Goal: Check status: Check status

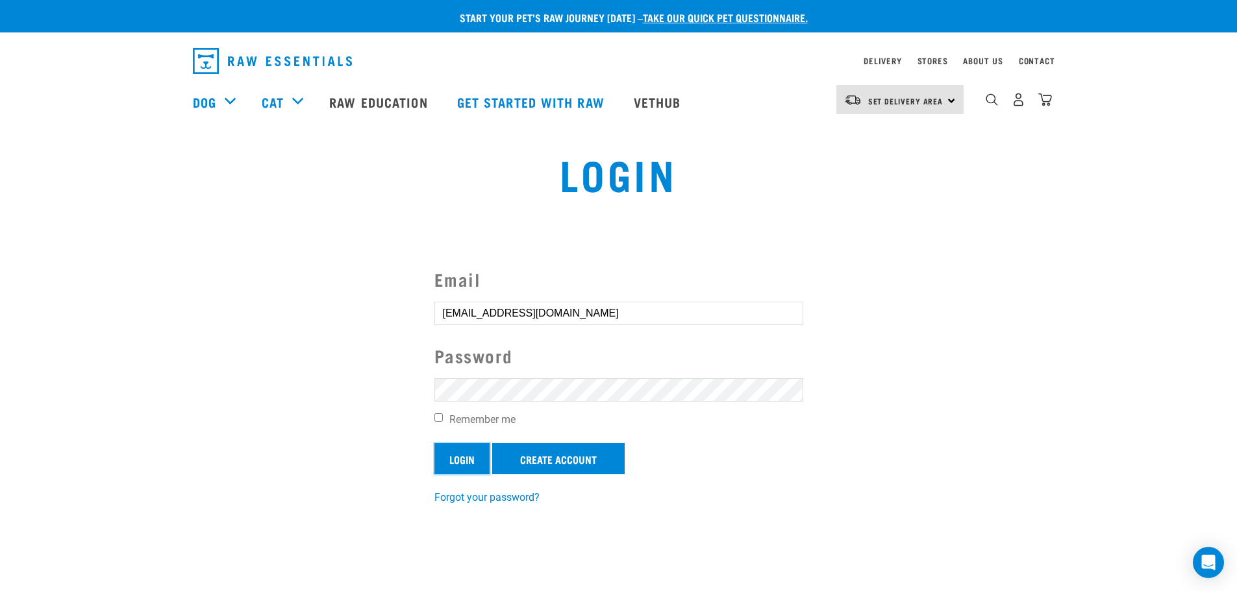
click at [445, 457] on input "Login" at bounding box center [461, 458] width 55 height 31
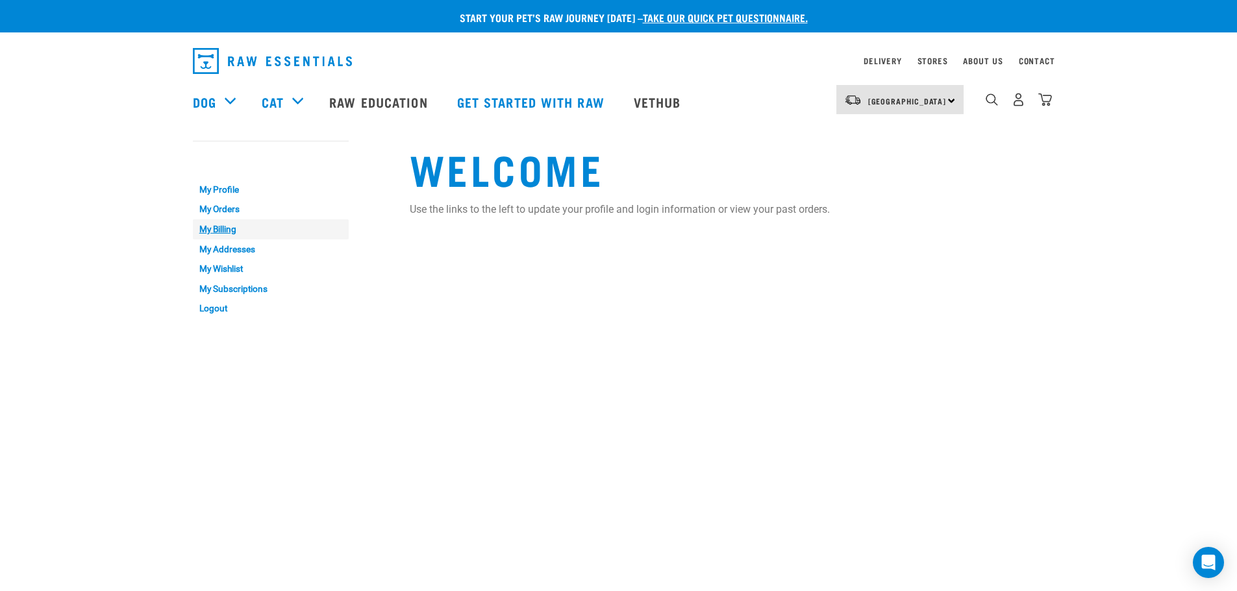
click at [226, 229] on link "My Billing" at bounding box center [271, 229] width 156 height 20
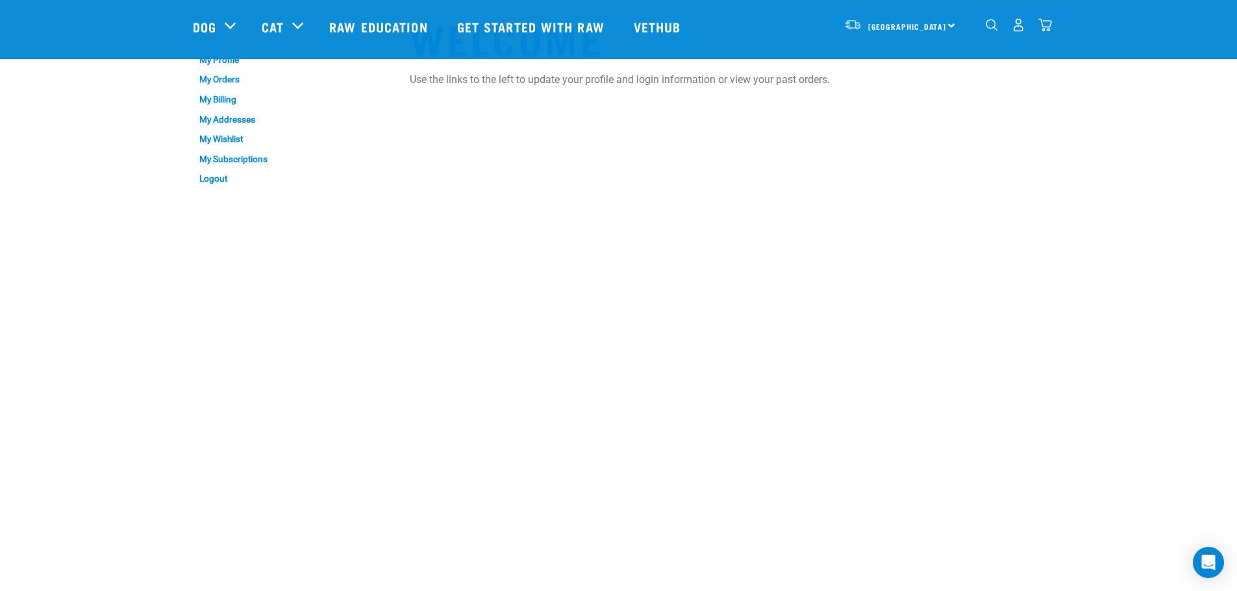
scroll to position [65, 0]
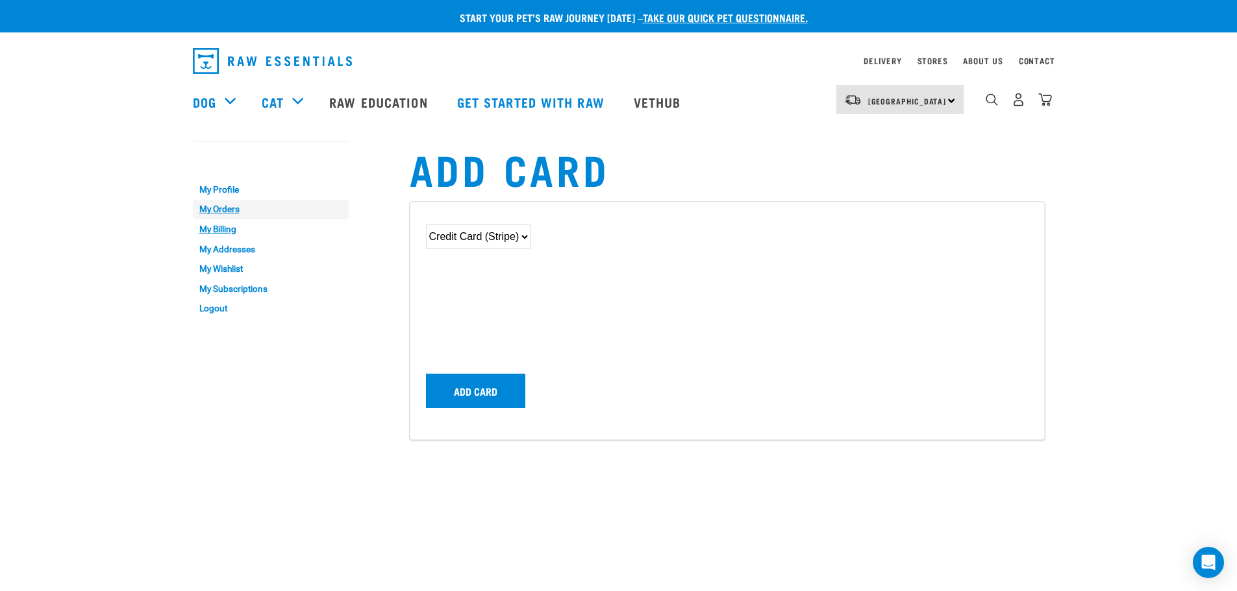
click at [227, 210] on link "My Orders" at bounding box center [271, 210] width 156 height 20
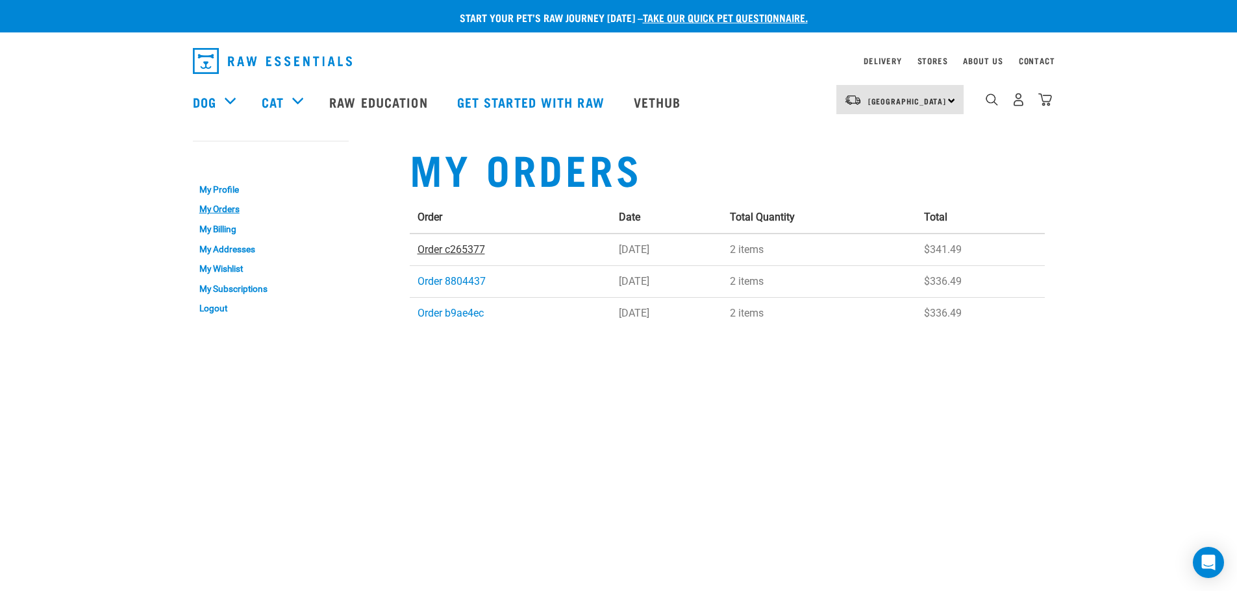
click at [453, 250] on link "Order c265377" at bounding box center [451, 249] width 68 height 12
